Goal: Information Seeking & Learning: Learn about a topic

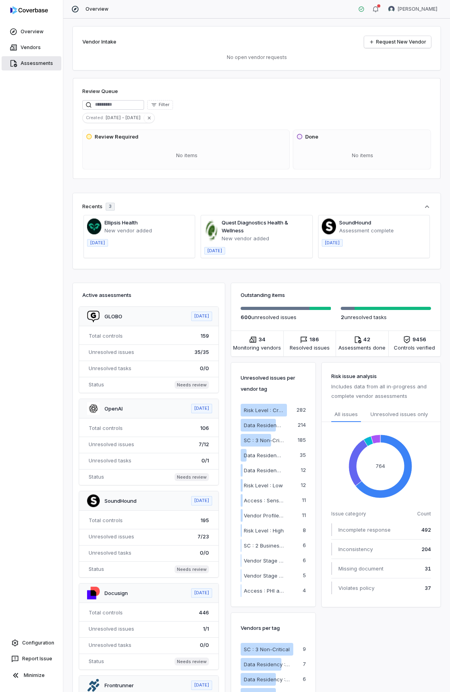
click at [37, 59] on link "Assessments" at bounding box center [32, 63] width 60 height 14
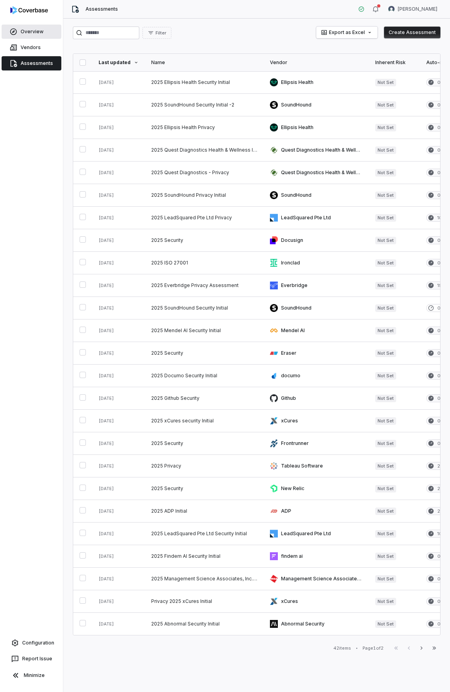
click at [30, 32] on link "Overview" at bounding box center [32, 32] width 60 height 14
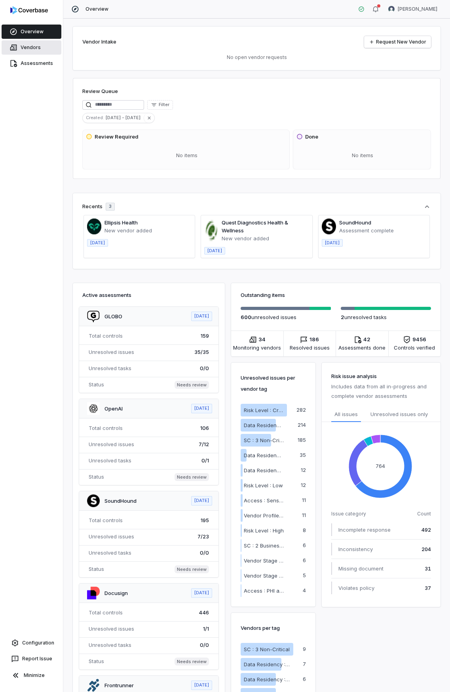
click at [35, 44] on link "Vendors" at bounding box center [32, 47] width 60 height 14
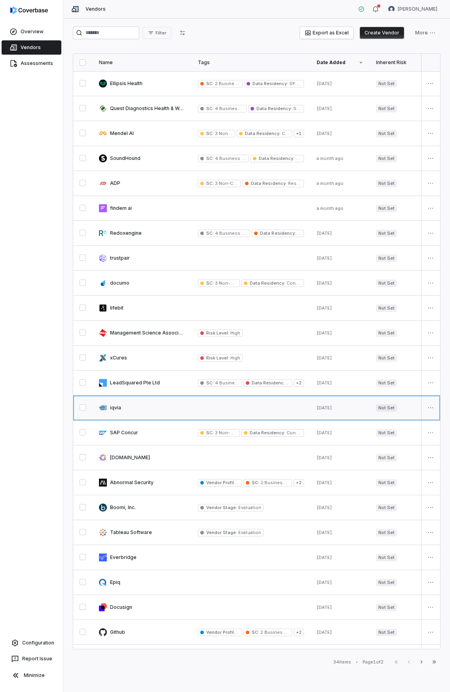
click at [113, 408] on link at bounding box center [142, 407] width 99 height 25
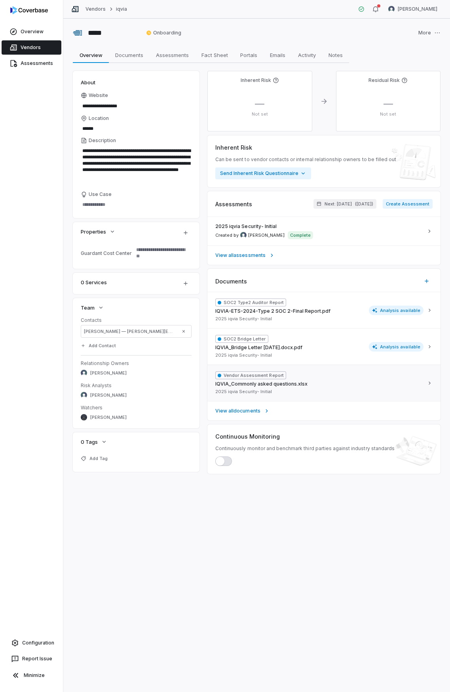
click at [338, 380] on div "Vendor Assessment Report IQVIA_Commonly asked questions.xlsx 2025 iqvia Securit…" at bounding box center [319, 382] width 208 height 23
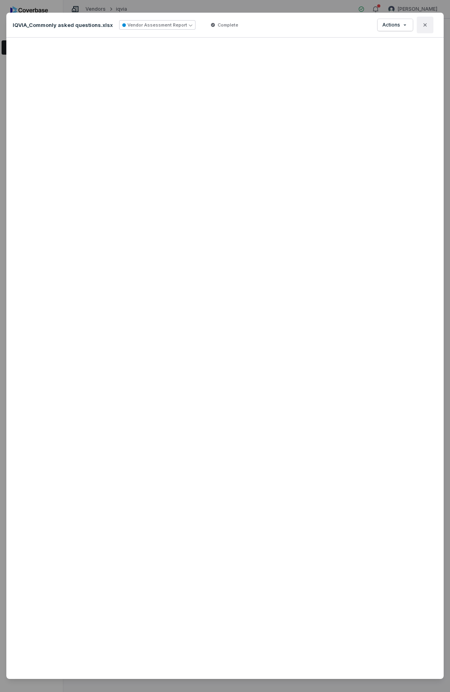
click at [422, 27] on icon "button" at bounding box center [425, 25] width 6 height 6
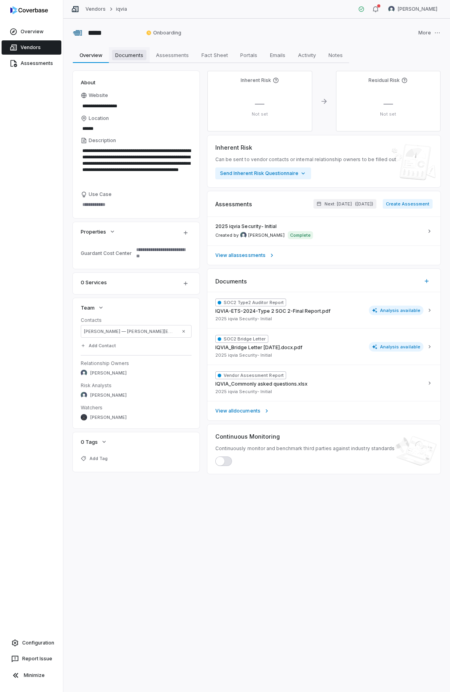
click at [134, 58] on span "Documents" at bounding box center [129, 55] width 34 height 10
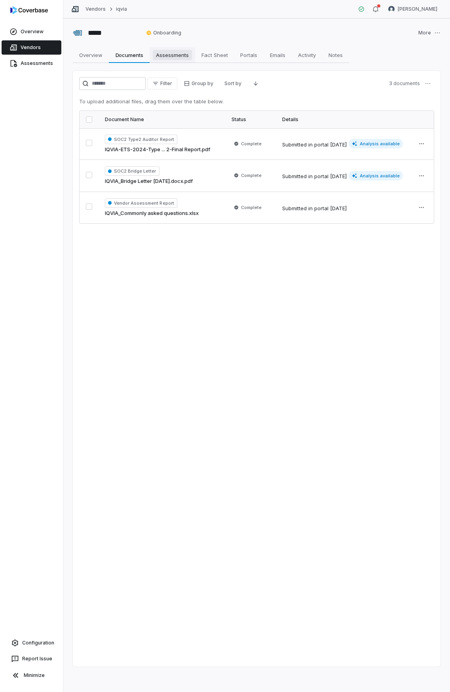
click at [175, 58] on span "Assessments" at bounding box center [172, 55] width 39 height 10
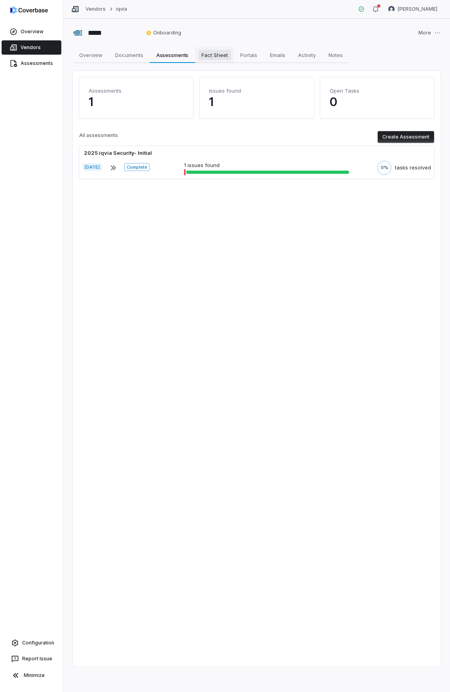
click at [215, 57] on span "Fact Sheet" at bounding box center [214, 55] width 33 height 10
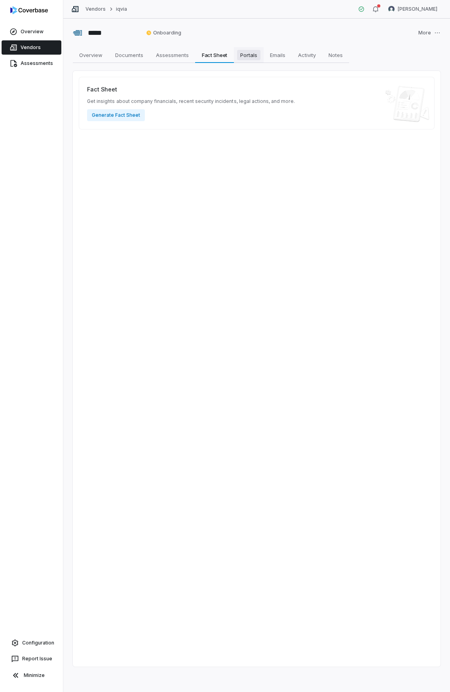
click at [256, 57] on span "Portals" at bounding box center [248, 55] width 23 height 10
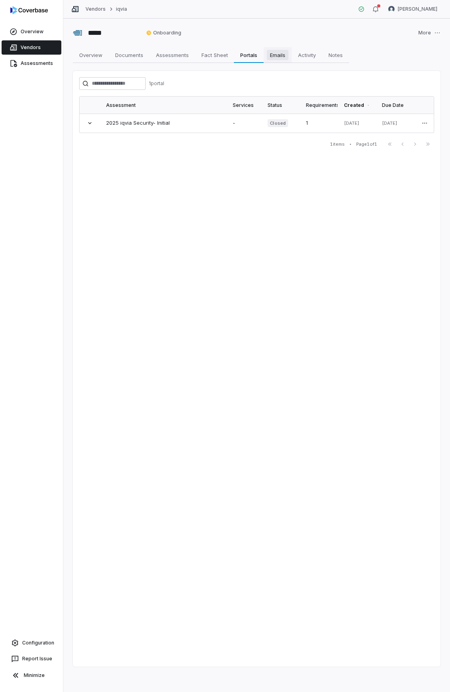
click at [279, 56] on span "Emails" at bounding box center [278, 55] width 22 height 10
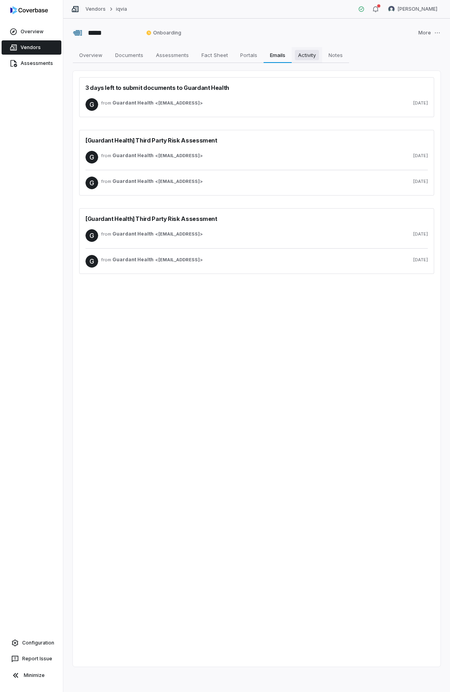
click at [303, 57] on span "Activity" at bounding box center [307, 55] width 24 height 10
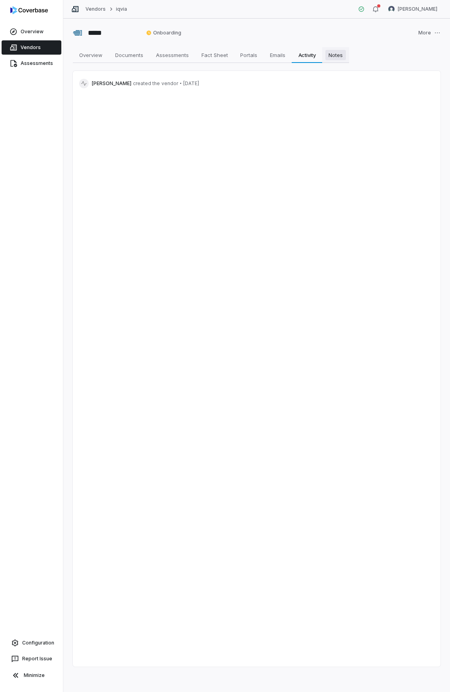
click at [337, 57] on span "Notes" at bounding box center [335, 55] width 21 height 10
click at [322, 57] on link "Activity Activity" at bounding box center [307, 55] width 30 height 16
click at [283, 53] on span "Emails" at bounding box center [278, 55] width 22 height 10
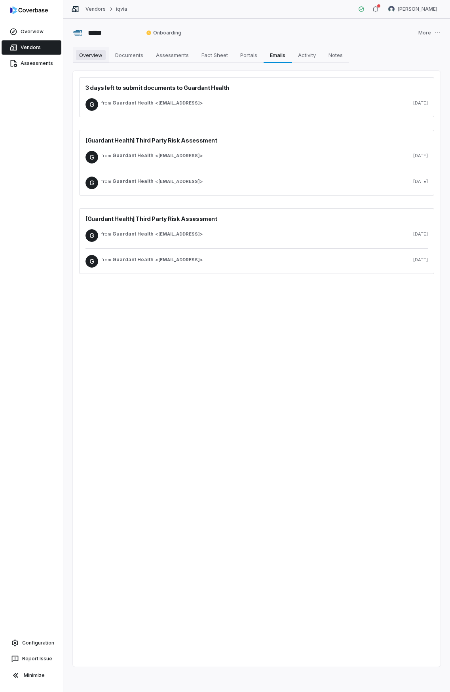
click at [89, 53] on span "Overview" at bounding box center [91, 55] width 30 height 10
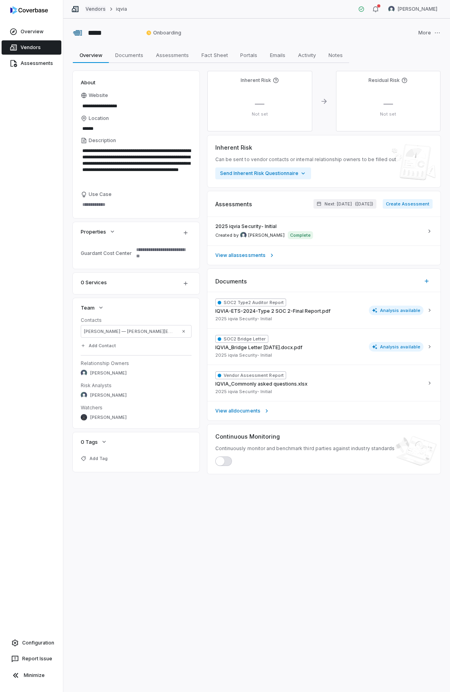
click at [93, 9] on link "Vendors" at bounding box center [95, 9] width 20 height 6
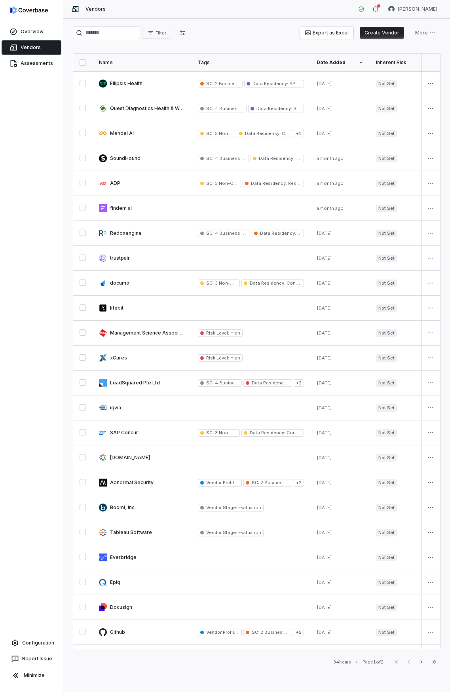
type textarea "*"
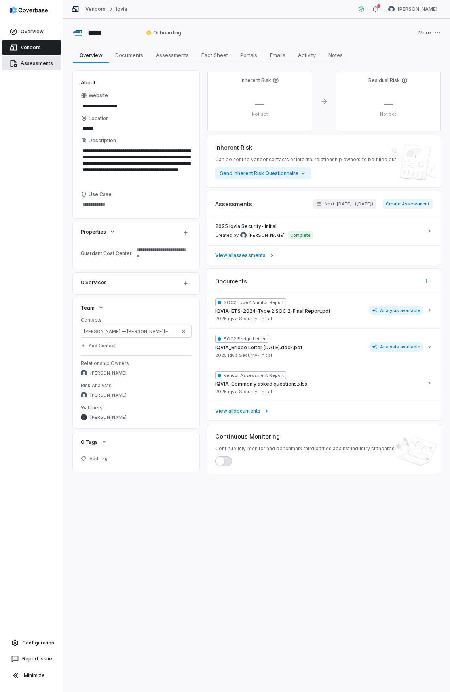
click at [23, 58] on link "Assessments" at bounding box center [32, 63] width 60 height 14
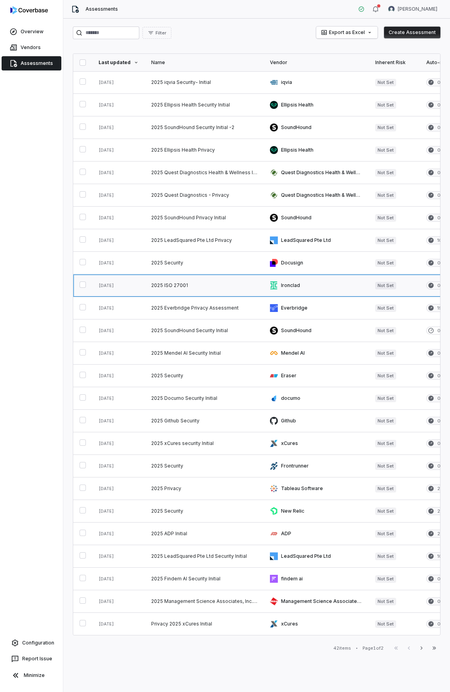
click at [292, 285] on link at bounding box center [316, 285] width 105 height 22
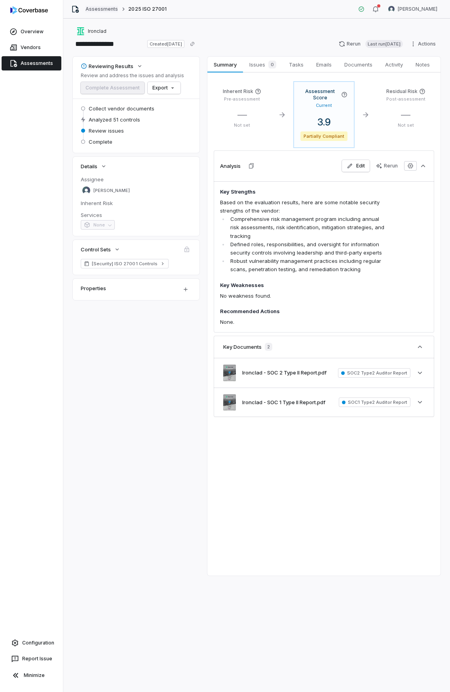
click at [110, 8] on link "Assessments" at bounding box center [101, 9] width 32 height 6
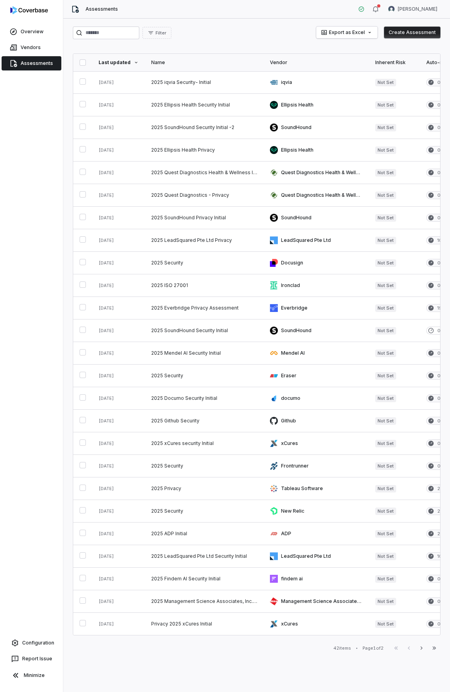
click at [225, 24] on div "Filter Export as Excel Create Assessment Last updated Name Vendor Inherent Risk…" at bounding box center [256, 355] width 387 height 673
click at [23, 32] on link "Overview" at bounding box center [32, 32] width 60 height 14
